Goal: Information Seeking & Learning: Learn about a topic

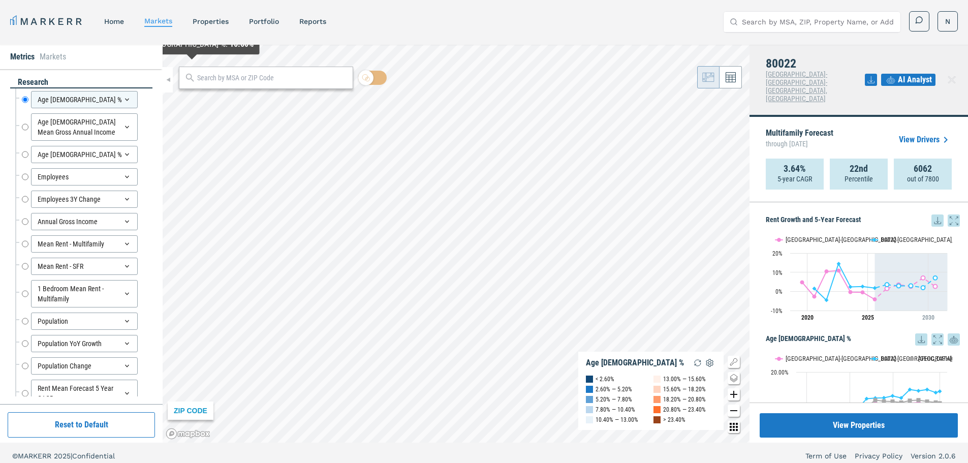
click at [227, 80] on input "text" at bounding box center [272, 78] width 150 height 11
click at [769, 24] on input "Search by MSA, ZIP, Property Name, or Address" at bounding box center [818, 22] width 152 height 20
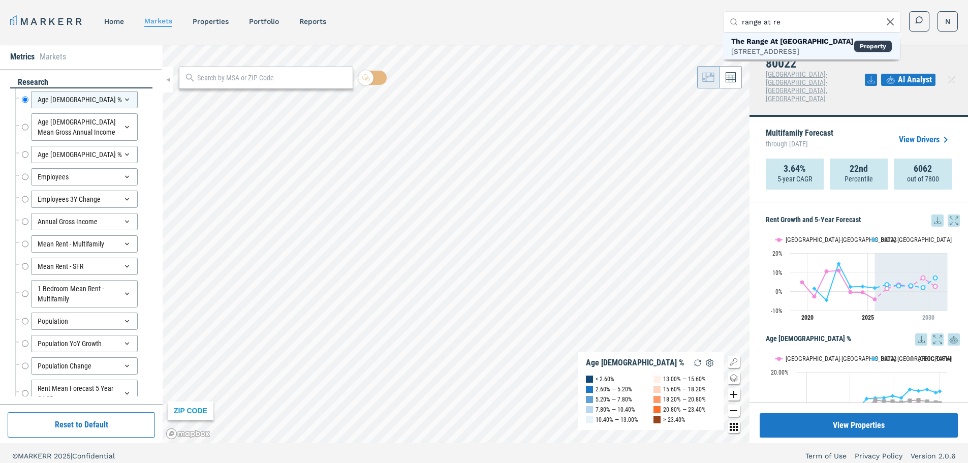
type input "range at re"
click at [780, 49] on div "[STREET_ADDRESS]" at bounding box center [792, 51] width 122 height 10
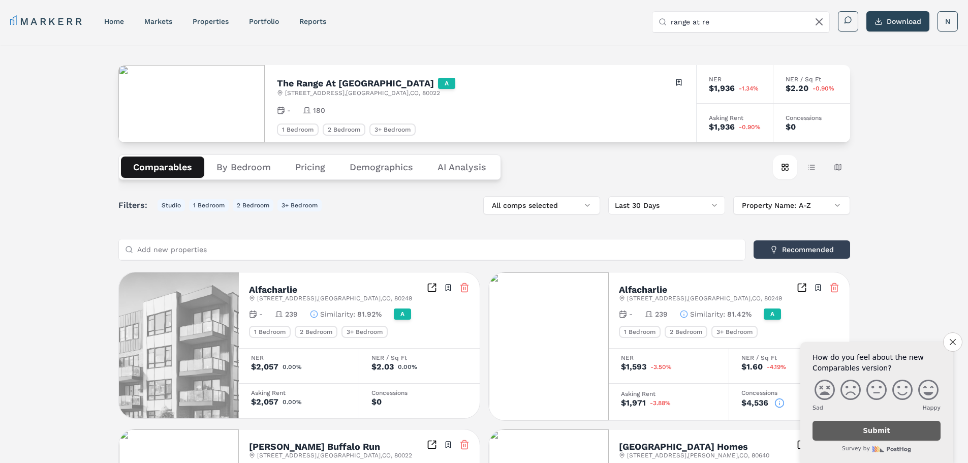
click at [298, 129] on div "1 Bedroom" at bounding box center [298, 129] width 42 height 12
click at [249, 165] on button "By Bedroom" at bounding box center [243, 167] width 79 height 21
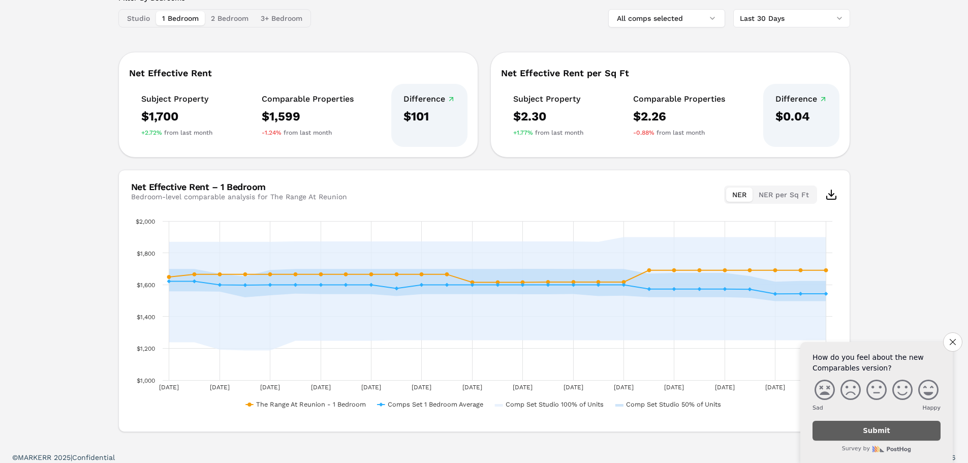
scroll to position [51, 0]
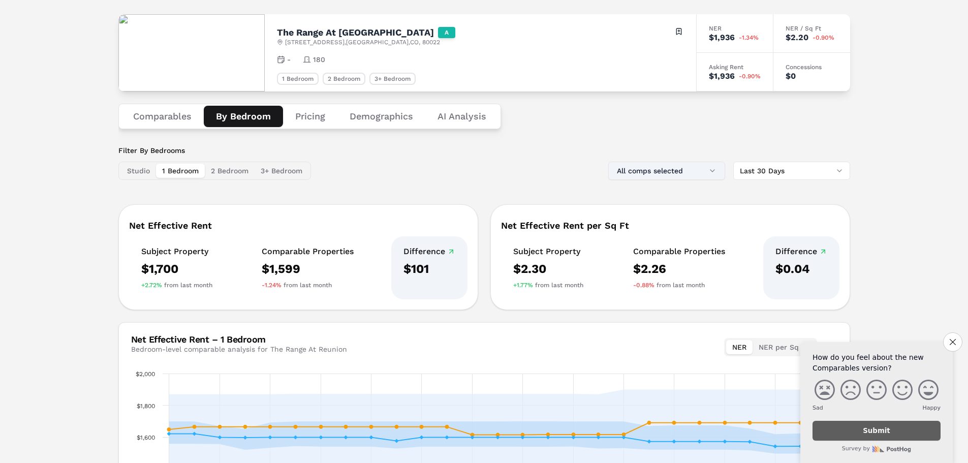
click at [699, 169] on button "All comps selected" at bounding box center [666, 171] width 117 height 18
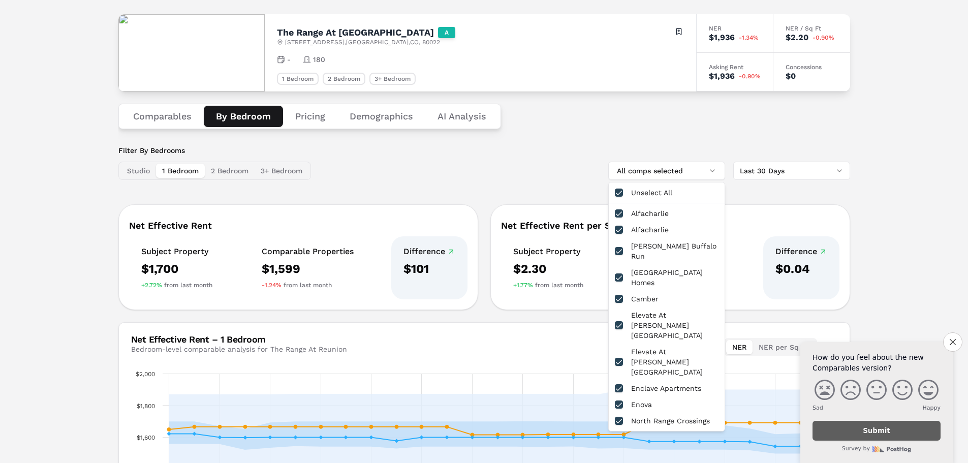
click at [637, 128] on div "Comparables By Bedroom Pricing Demographics AI Analysis" at bounding box center [484, 116] width 732 height 50
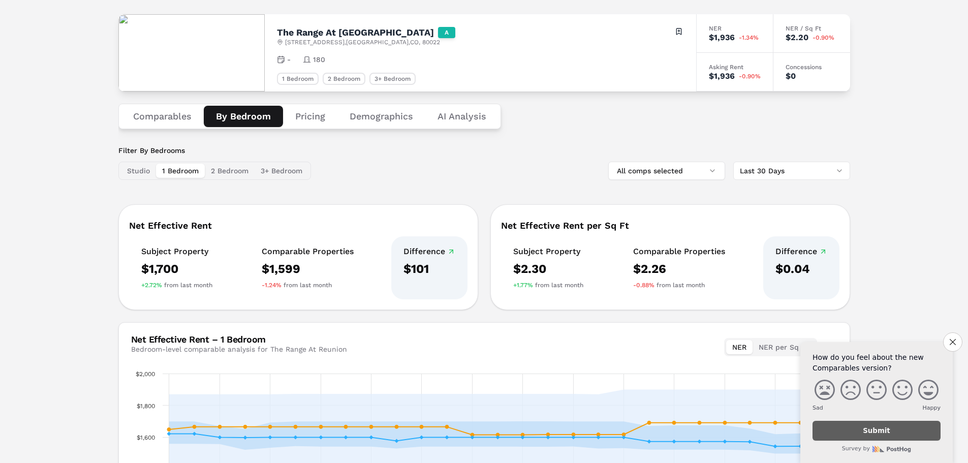
scroll to position [0, 0]
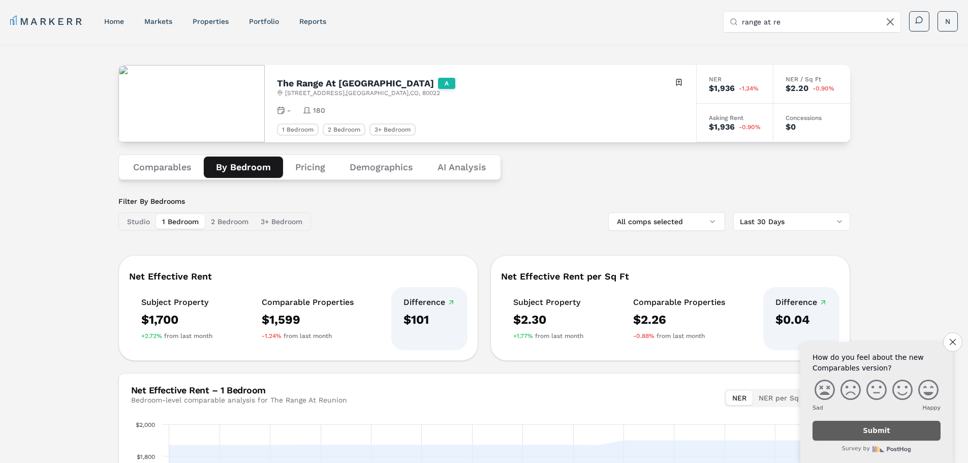
click at [143, 217] on button "Studio" at bounding box center [138, 221] width 35 height 14
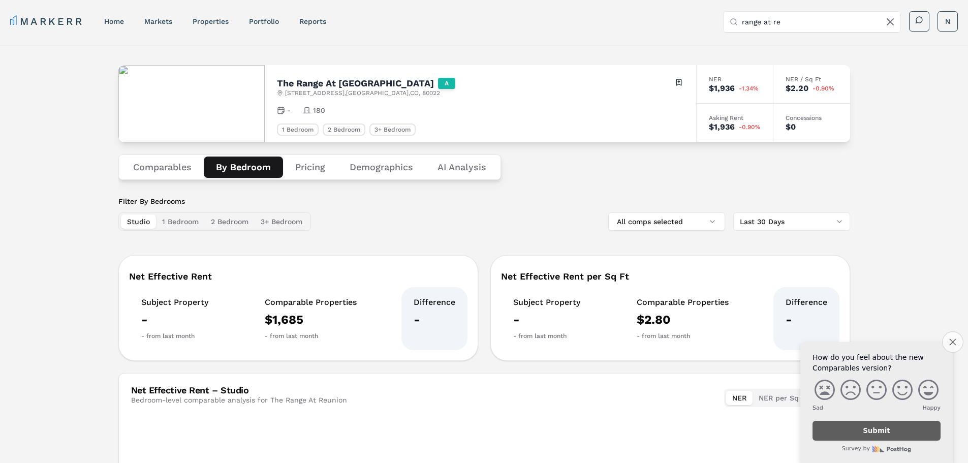
click at [954, 343] on icon "Close survey" at bounding box center [952, 341] width 7 height 7
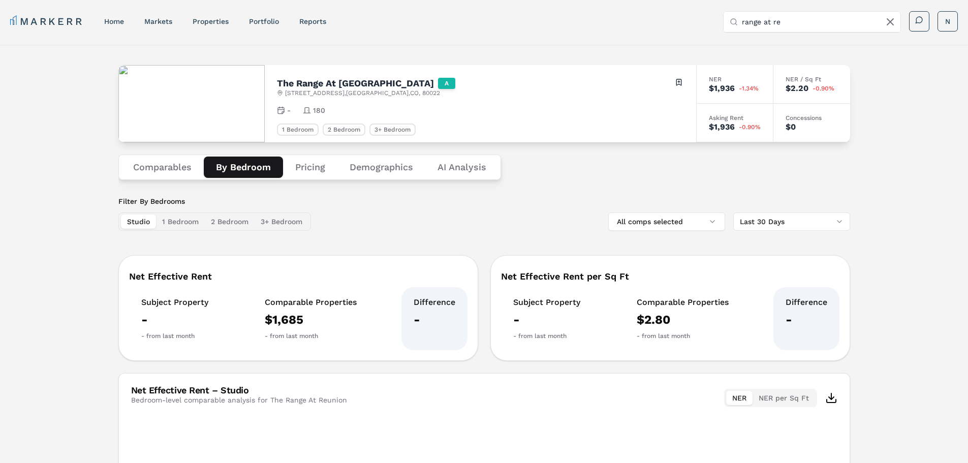
click at [667, 234] on div "Filter By Bedrooms Studio 1 Bedroom 2 Bedroom 3+ Bedroom All comps selected Las…" at bounding box center [484, 415] width 732 height 439
click at [666, 228] on button "All comps selected" at bounding box center [666, 221] width 117 height 18
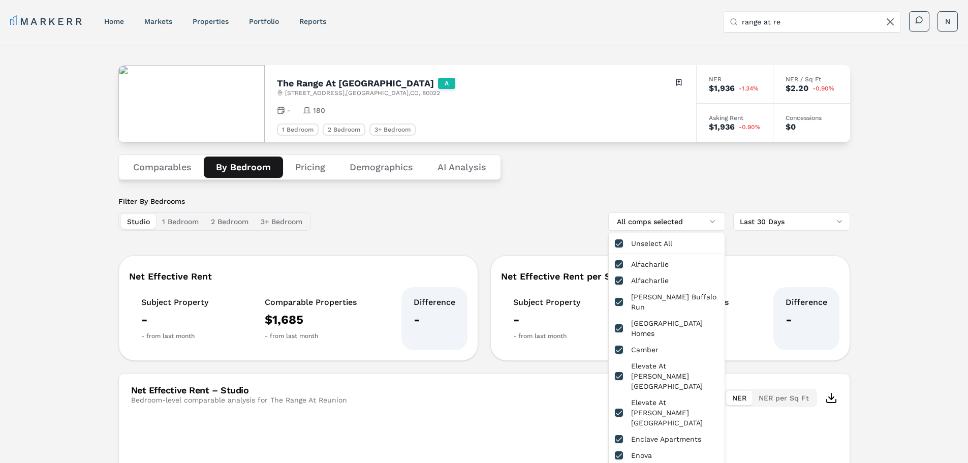
click at [654, 186] on div "Comparables By Bedroom Pricing Demographics AI Analysis" at bounding box center [484, 167] width 732 height 50
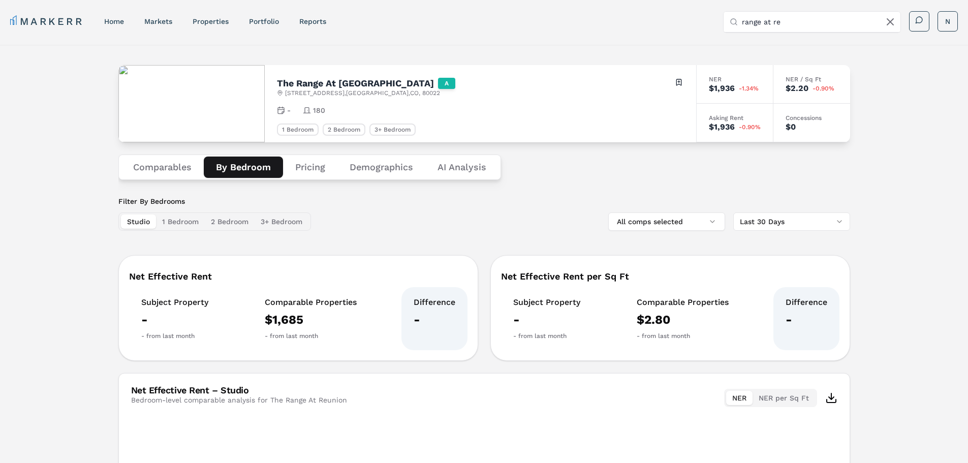
drag, startPoint x: 654, startPoint y: 186, endPoint x: 550, endPoint y: 146, distance: 111.6
click at [651, 186] on div "Comparables By Bedroom Pricing Demographics AI Analysis" at bounding box center [484, 167] width 732 height 50
click at [621, 103] on div "The Range At [GEOGRAPHIC_DATA] A [STREET_ADDRESS] Toggle portfolio menu - 180 1…" at bounding box center [480, 103] width 431 height 77
click at [365, 86] on h2 "The Range At [GEOGRAPHIC_DATA]" at bounding box center [355, 83] width 157 height 9
click at [326, 90] on span "[STREET_ADDRESS]" at bounding box center [362, 93] width 155 height 8
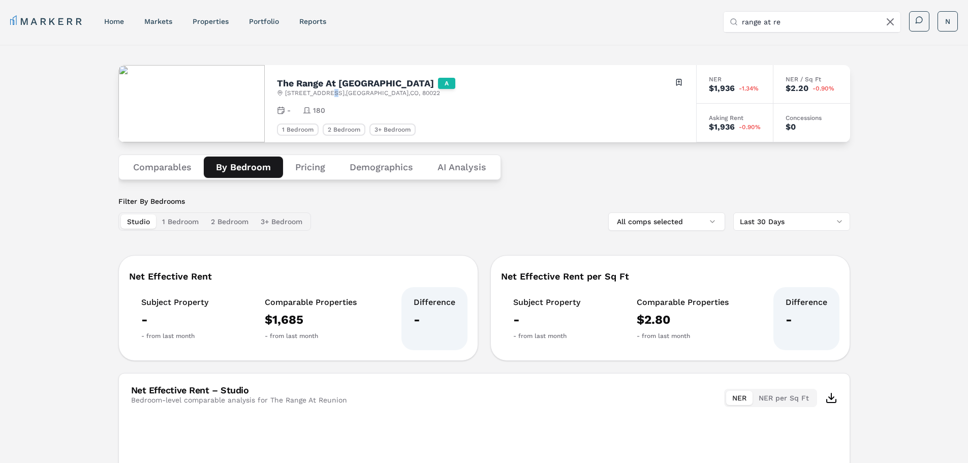
click at [325, 89] on span "[STREET_ADDRESS]" at bounding box center [362, 93] width 155 height 8
click at [799, 77] on div "NER / Sq Ft" at bounding box center [812, 79] width 52 height 6
click at [311, 164] on button "Pricing" at bounding box center [310, 167] width 54 height 21
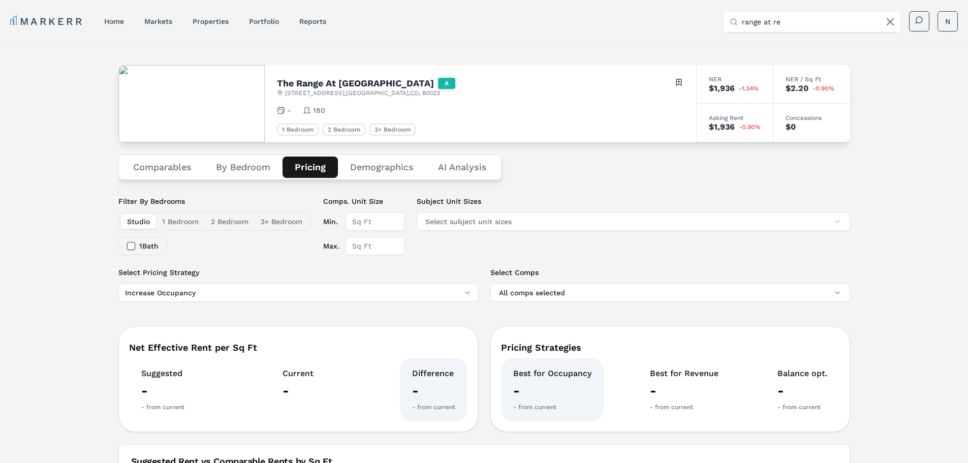
click at [386, 165] on button "Demographics" at bounding box center [382, 167] width 88 height 21
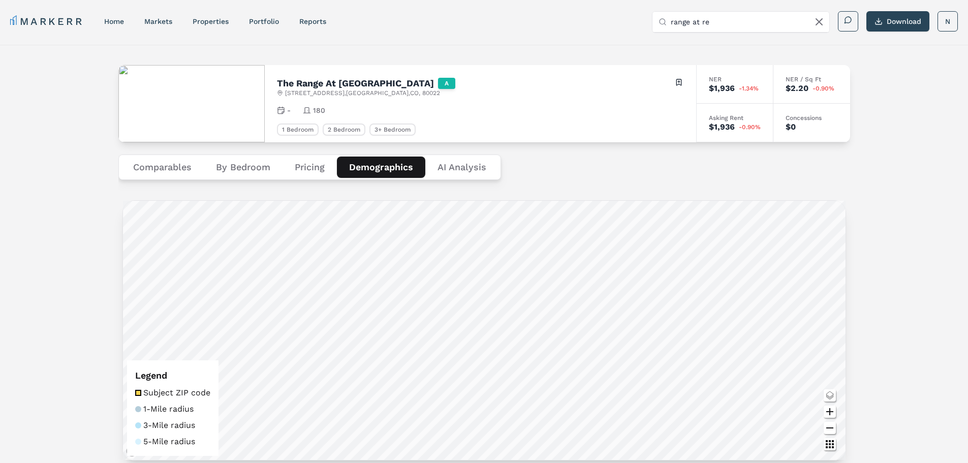
click at [459, 164] on Analysis "AI Analysis" at bounding box center [461, 167] width 73 height 21
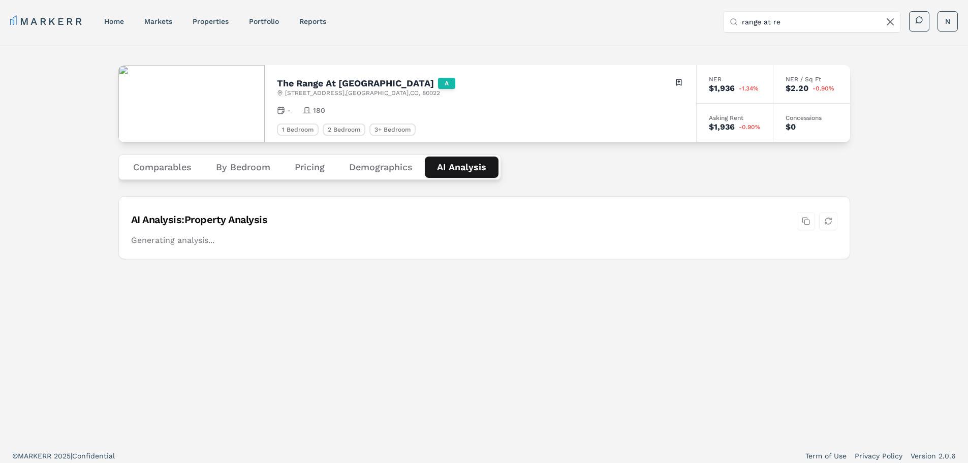
click at [163, 166] on button "Comparables" at bounding box center [162, 167] width 83 height 21
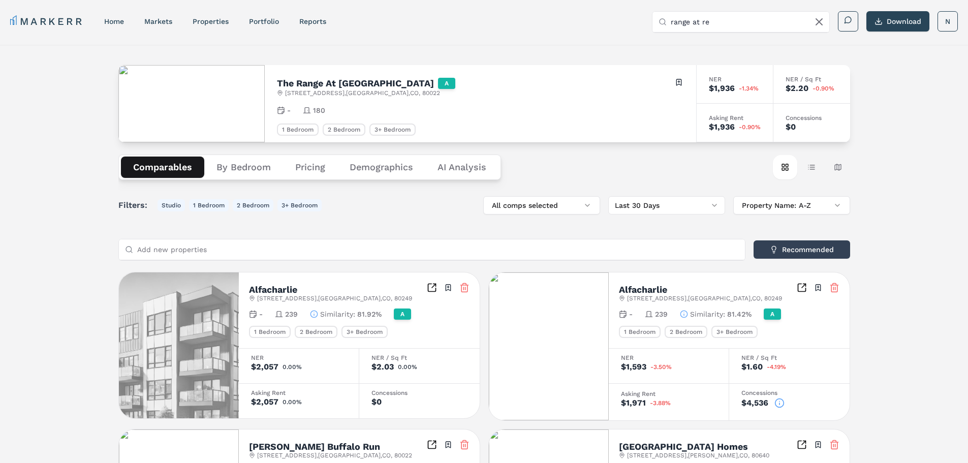
click at [196, 93] on img at bounding box center [191, 103] width 146 height 77
click at [117, 21] on link "home" at bounding box center [114, 21] width 20 height 8
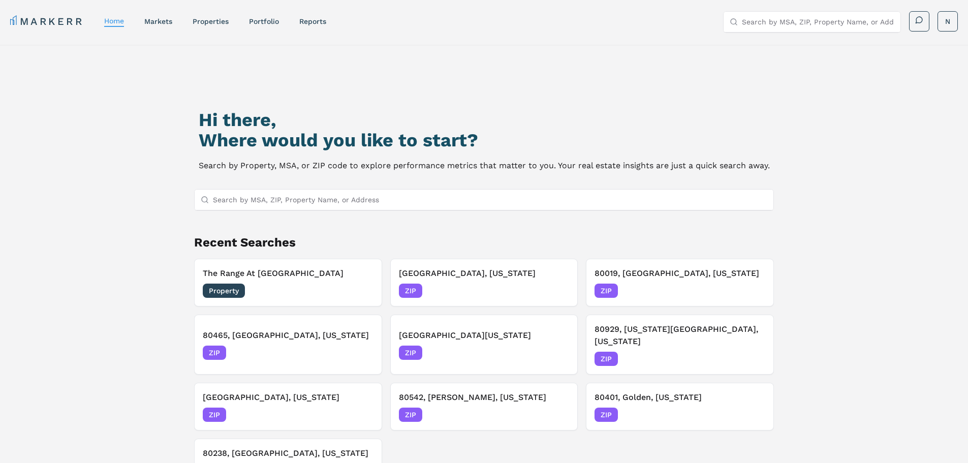
click at [268, 199] on input "Search by MSA, ZIP, Property Name, or Address" at bounding box center [490, 200] width 555 height 20
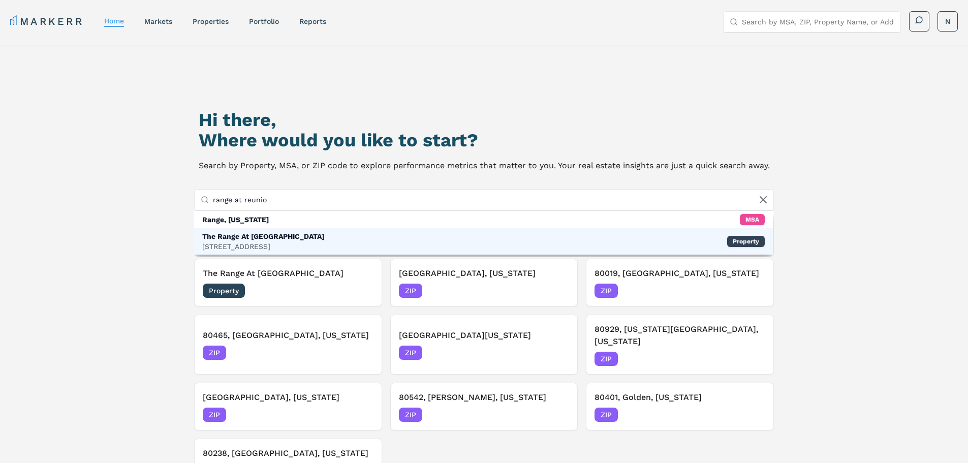
type input "range at reunio"
click at [268, 243] on div "[STREET_ADDRESS]" at bounding box center [263, 246] width 122 height 10
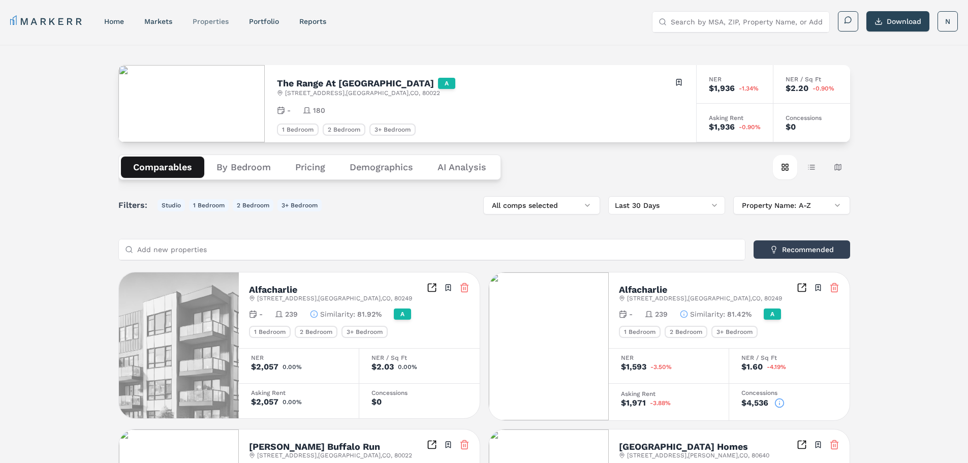
click at [213, 20] on link "properties" at bounding box center [211, 21] width 36 height 8
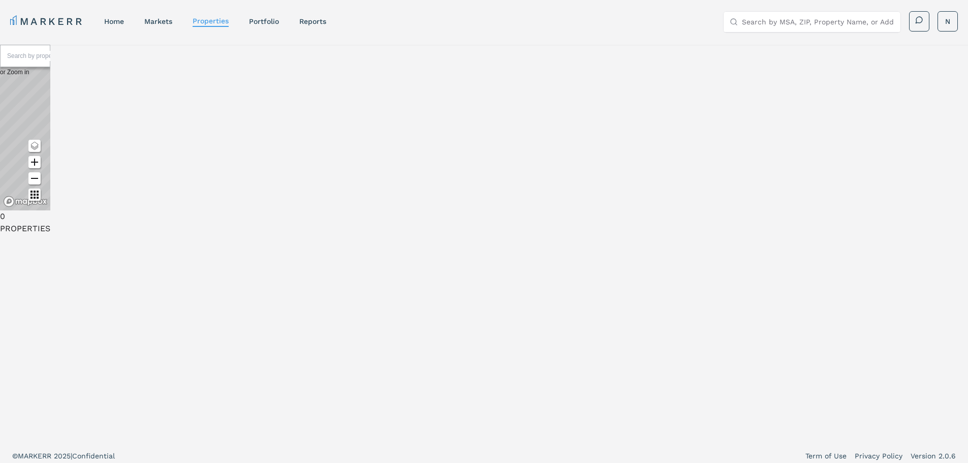
click at [83, 61] on input "text" at bounding box center [45, 56] width 76 height 10
type input "range at [GEOGRAPHIC_DATA]"
click at [50, 130] on div "The Range At [GEOGRAPHIC_DATA] [STREET_ADDRESS]" at bounding box center [25, 115] width 50 height 30
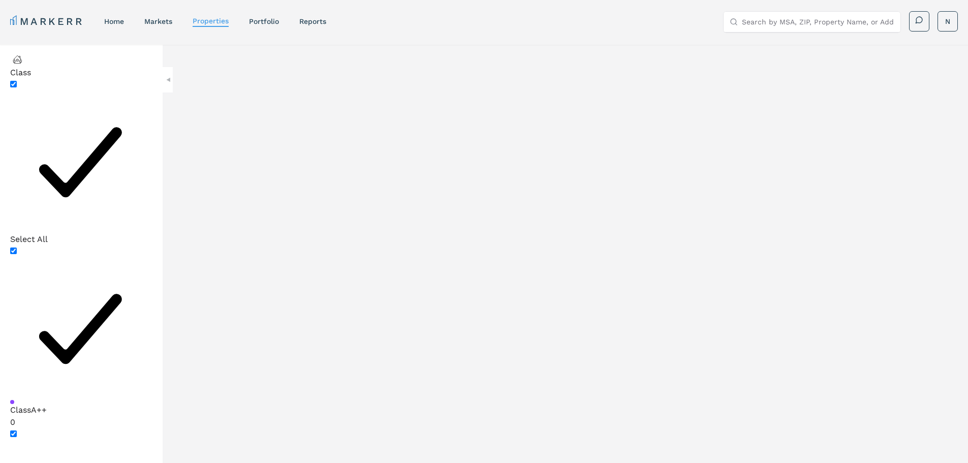
select select "2"
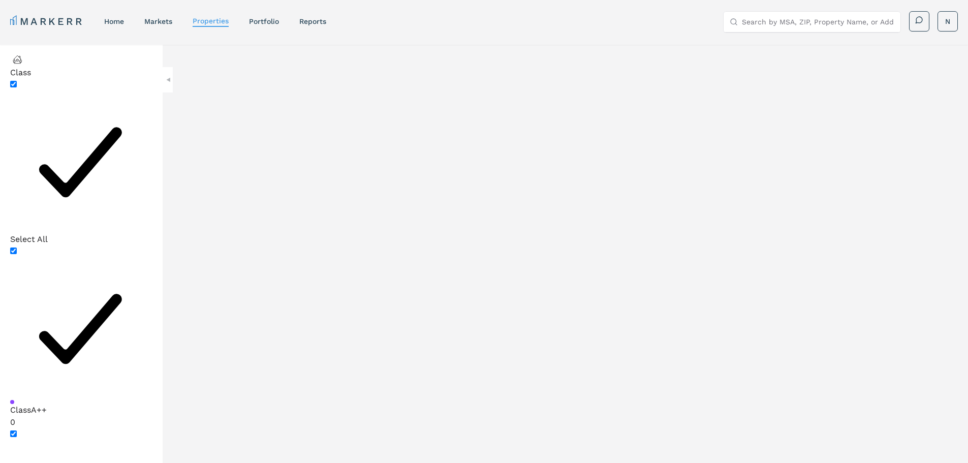
click at [157, 18] on link "markets" at bounding box center [158, 21] width 28 height 8
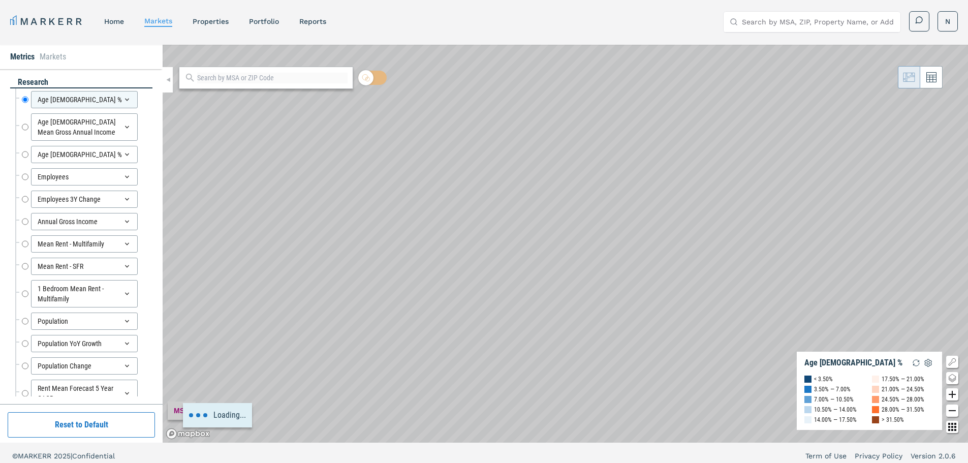
click at [127, 20] on nav "MARKERR home markets properties Portfolio reports" at bounding box center [168, 21] width 316 height 14
click at [119, 20] on link "home" at bounding box center [114, 21] width 20 height 8
